Goal: Find specific page/section: Find specific page/section

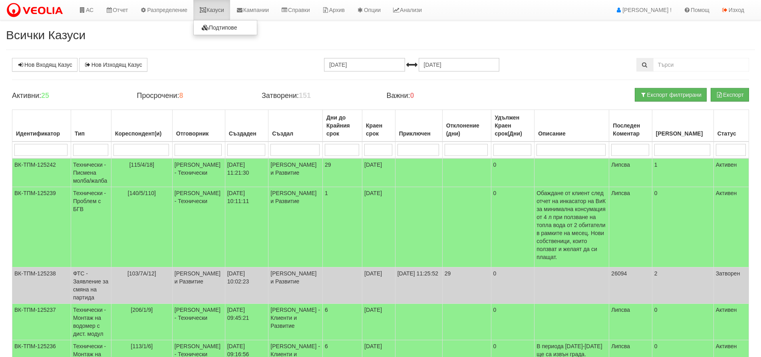
click at [223, 8] on link "Казуси" at bounding box center [211, 10] width 37 height 20
click at [224, 7] on link "Казуси" at bounding box center [211, 10] width 37 height 20
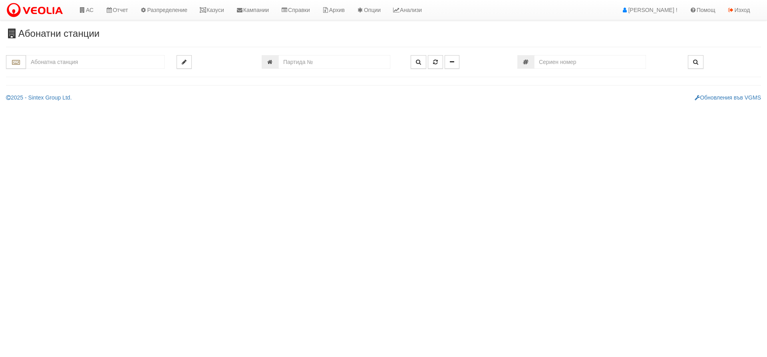
click at [111, 61] on input "text" at bounding box center [95, 62] width 139 height 14
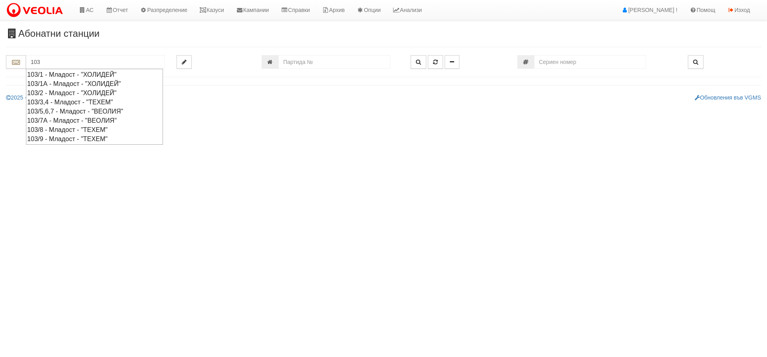
click at [71, 92] on div "103/2 - Младост - "ХОЛИДЕЙ"" at bounding box center [94, 92] width 135 height 9
type input "103/2 - Младост - "ХОЛИДЕЙ""
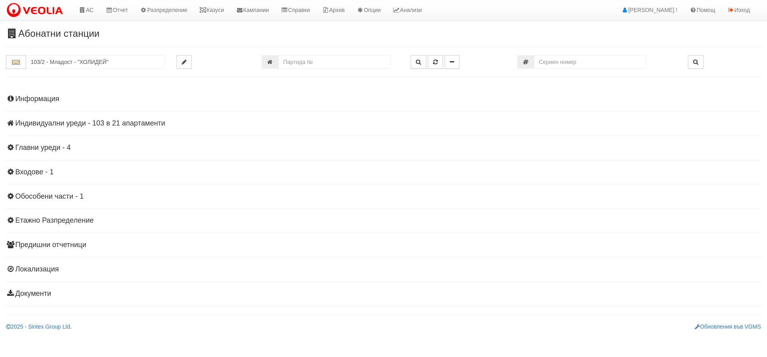
click at [99, 122] on h4 "Индивидуални уреди - 103 в 21 апартаменти" at bounding box center [383, 123] width 755 height 8
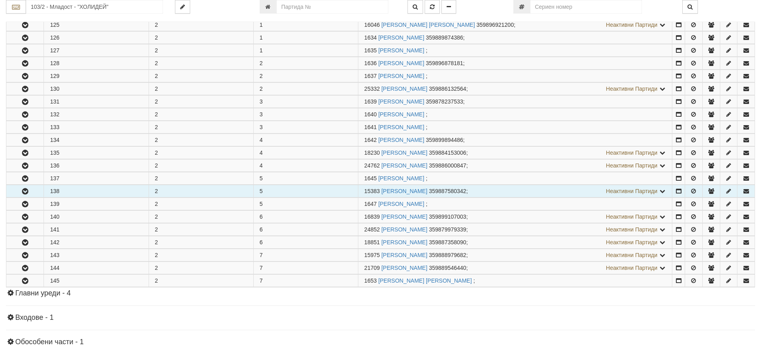
scroll to position [160, 0]
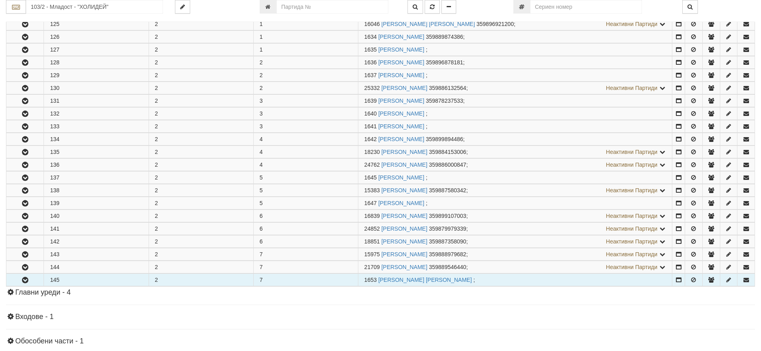
click at [32, 279] on button "button" at bounding box center [24, 280] width 37 height 12
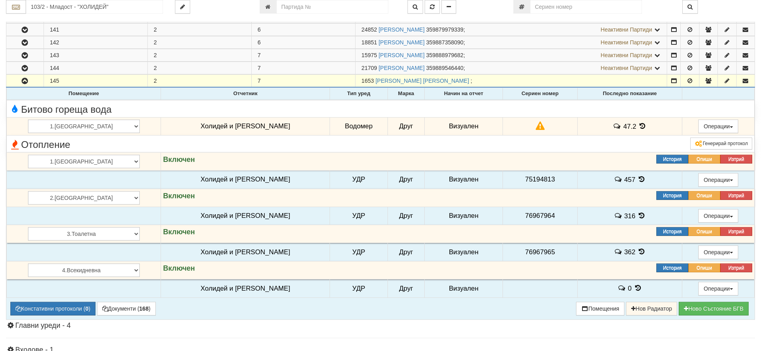
scroll to position [461, 0]
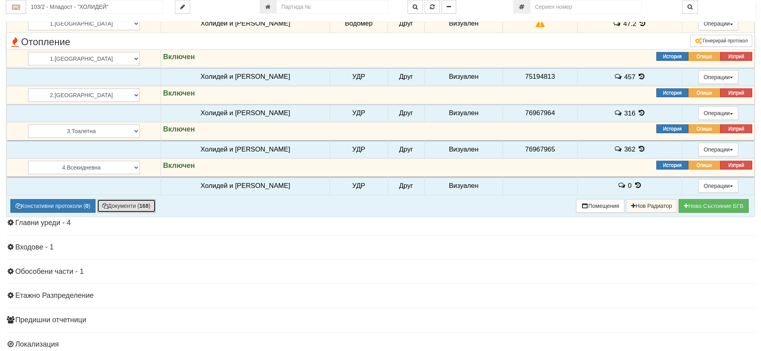
click at [113, 203] on button "Документи ( 168 )" at bounding box center [126, 206] width 59 height 14
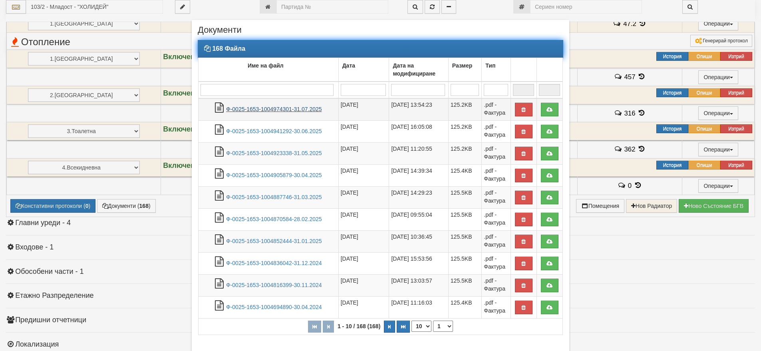
click at [266, 109] on link "Ф-0025-1653-1004974301-31.07.2025" at bounding box center [274, 109] width 96 height 6
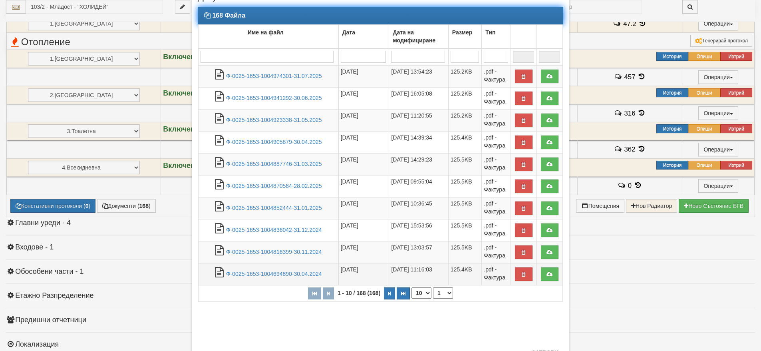
scroll to position [67, 0]
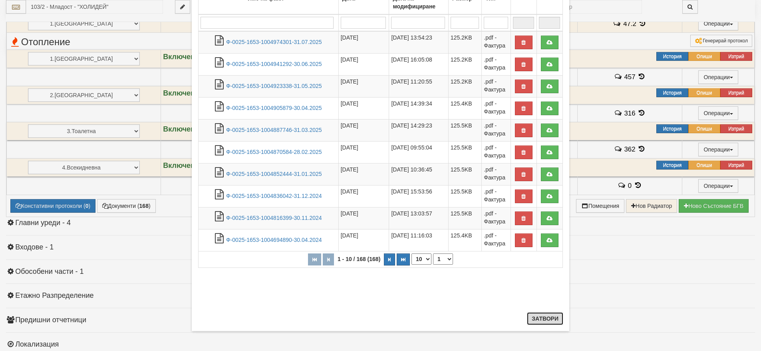
click at [532, 320] on button "Затвори" at bounding box center [545, 318] width 36 height 13
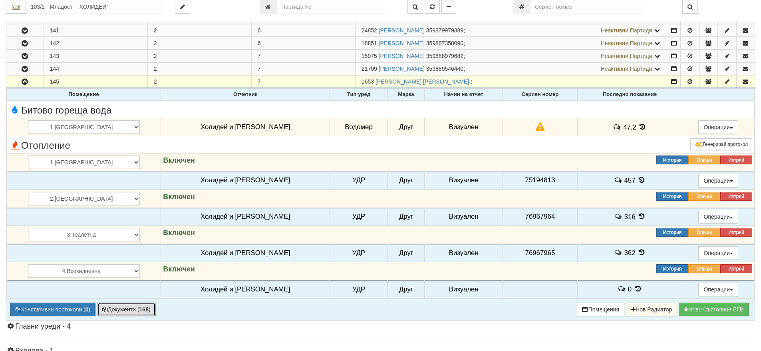
scroll to position [341, 0]
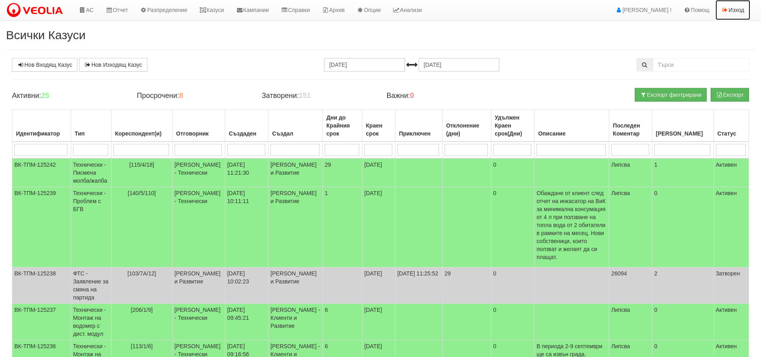
click at [744, 9] on link "Изход" at bounding box center [732, 10] width 35 height 20
